Goal: Task Accomplishment & Management: Use online tool/utility

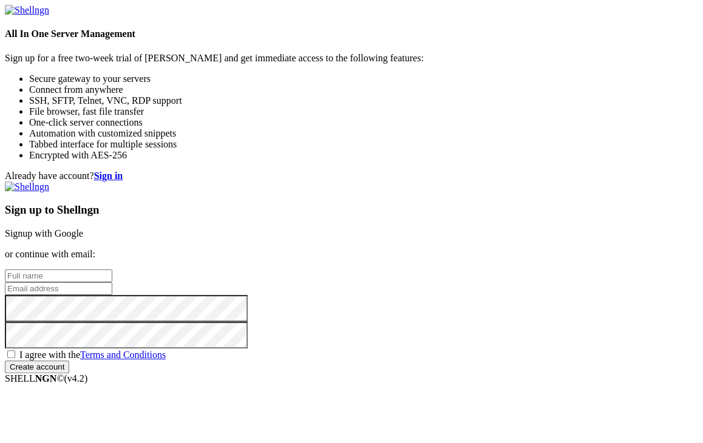
click at [83, 228] on link "Signup with Google" at bounding box center [44, 233] width 78 height 10
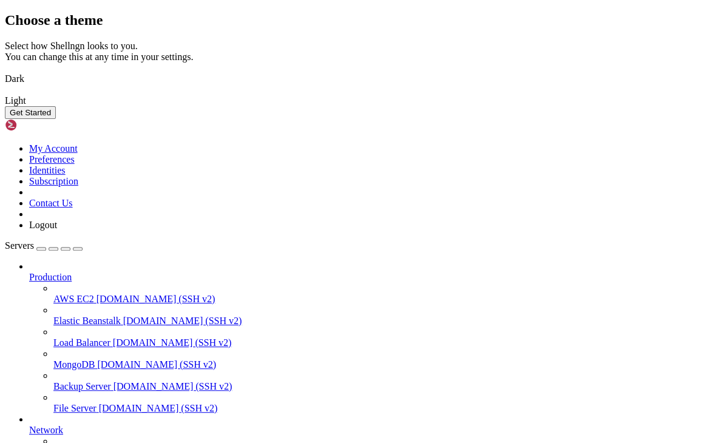
click at [56, 119] on button "Get Started" at bounding box center [30, 112] width 51 height 13
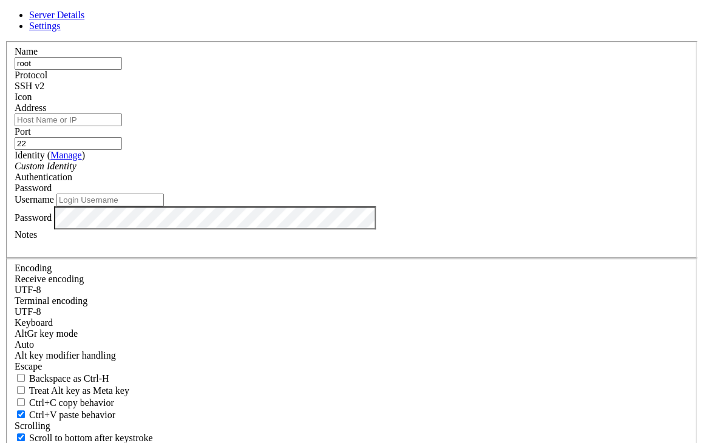
type input "root"
click at [122, 126] on input "Address" at bounding box center [68, 120] width 107 height 13
type input "[TECHNICAL_ID]"
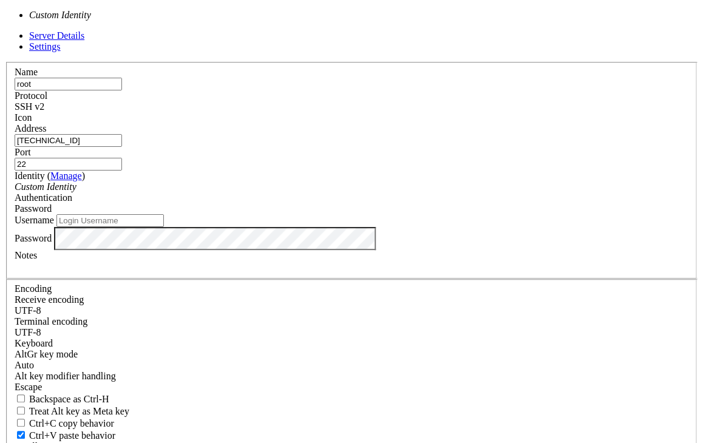
click at [286, 192] on div "Custom Identity" at bounding box center [352, 187] width 674 height 11
click at [164, 227] on input "Username" at bounding box center [109, 220] width 107 height 13
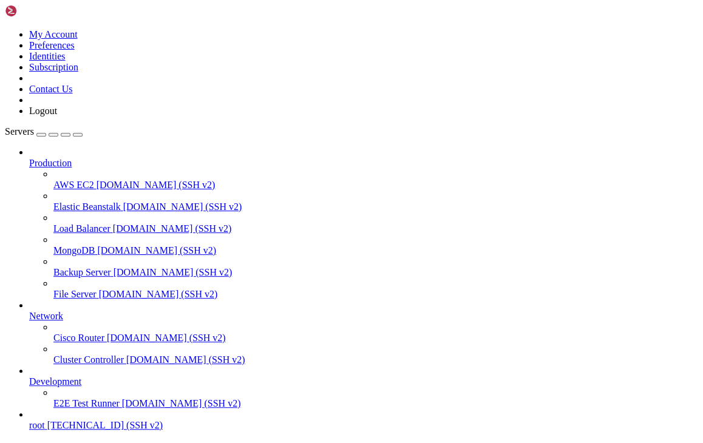
scroll to position [46, 0]
click at [45, 420] on span "root" at bounding box center [37, 425] width 16 height 10
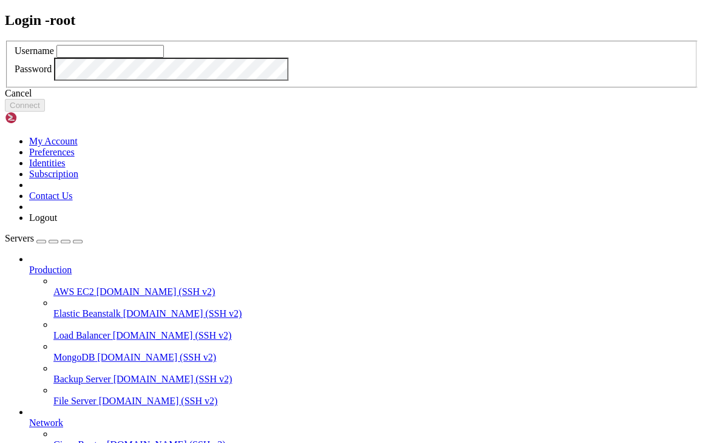
scroll to position [0, 0]
type input "root"
click at [353, 99] on div "Cancel" at bounding box center [351, 93] width 693 height 11
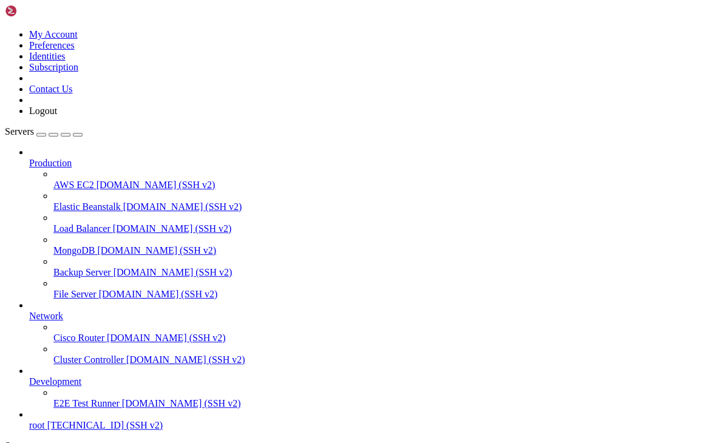
click at [45, 420] on span "root" at bounding box center [37, 425] width 16 height 10
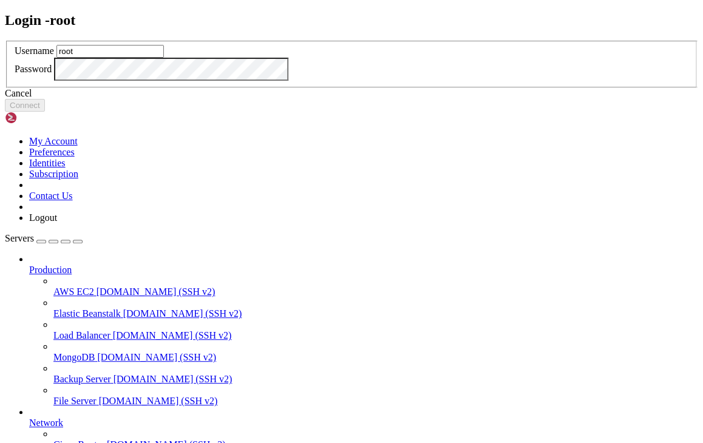
type input "root"
click at [364, 99] on div "Cancel" at bounding box center [351, 93] width 693 height 11
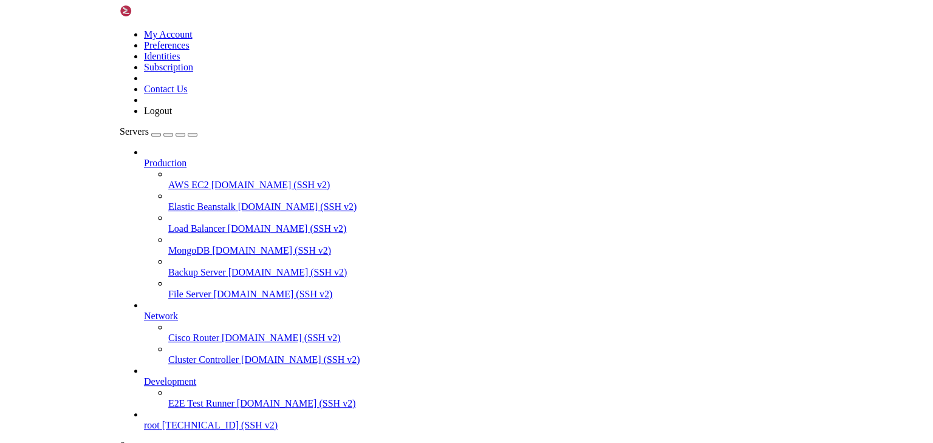
scroll to position [46, 0]
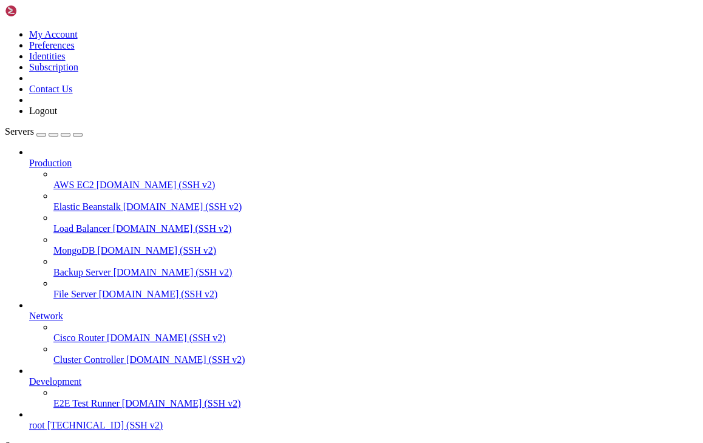
click at [104, 420] on link "root [TECHNICAL_ID] (SSH v2)" at bounding box center [363, 425] width 669 height 11
click at [45, 420] on span "root" at bounding box center [37, 425] width 16 height 10
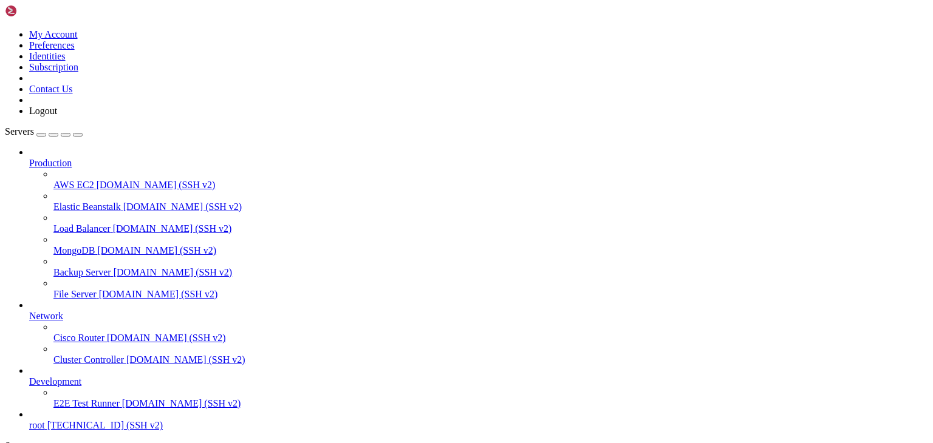
scroll to position [0, 0]
click at [5, 29] on link at bounding box center [5, 29] width 0 height 0
click at [21, 126] on link "Servers" at bounding box center [44, 131] width 78 height 10
click at [46, 133] on button "button" at bounding box center [41, 135] width 10 height 4
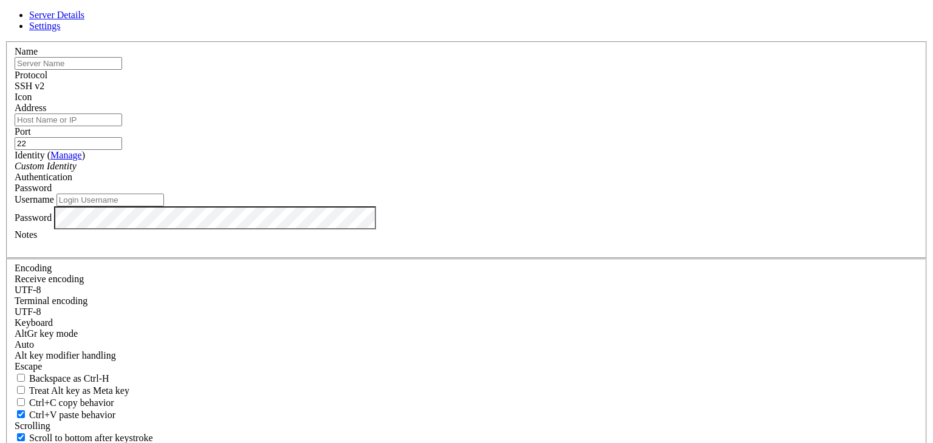
click at [164, 206] on input "Username" at bounding box center [109, 200] width 107 height 13
type input "root"
click at [164, 206] on input "root" at bounding box center [109, 200] width 107 height 13
click at [122, 70] on input "text" at bounding box center [68, 63] width 107 height 13
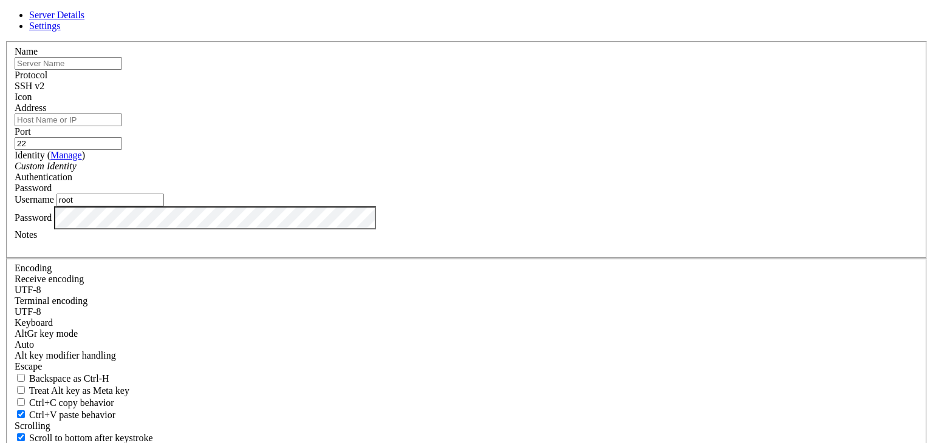
type input "root"
click at [122, 126] on input "Address" at bounding box center [68, 120] width 107 height 13
type input "[TECHNICAL_ID]"
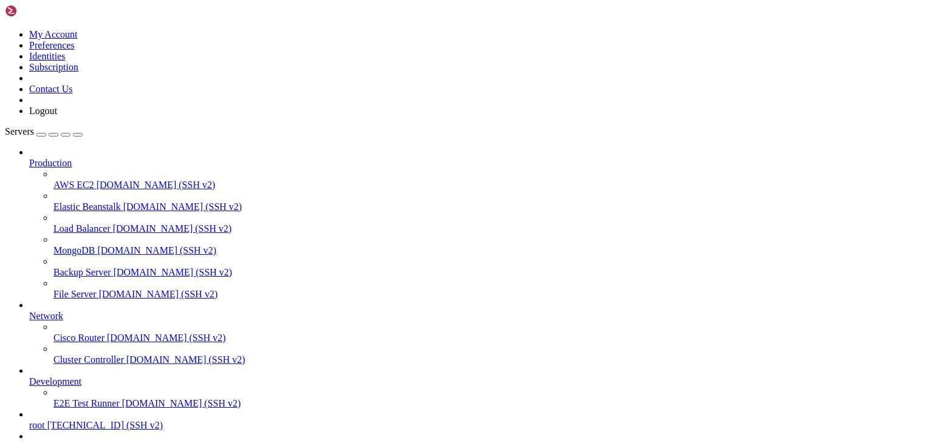
scroll to position [79, 0]
click at [45, 442] on span "root" at bounding box center [37, 447] width 16 height 10
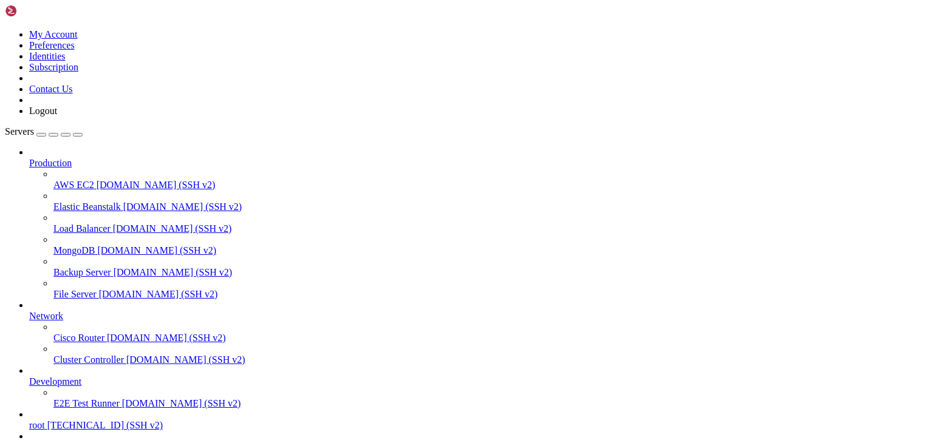
click at [45, 442] on span "root" at bounding box center [37, 447] width 16 height 10
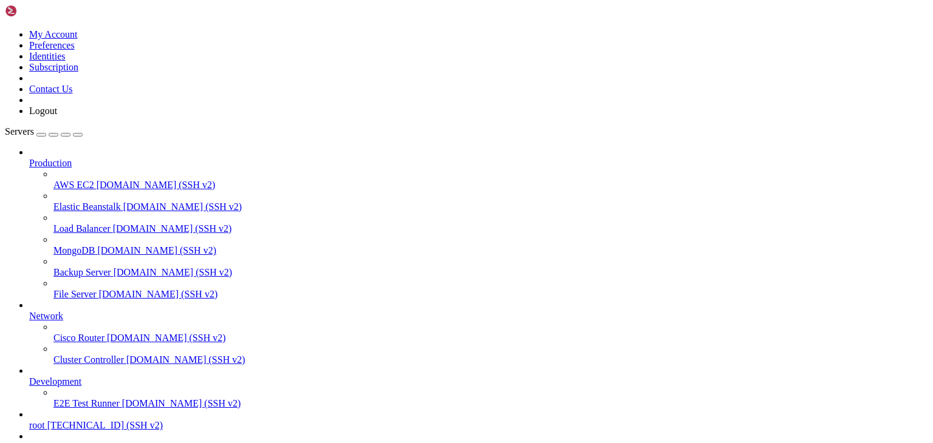
click at [70, 420] on span "[TECHNICAL_ID] (SSH v2)" at bounding box center [104, 425] width 115 height 10
